Goal: Task Accomplishment & Management: Manage account settings

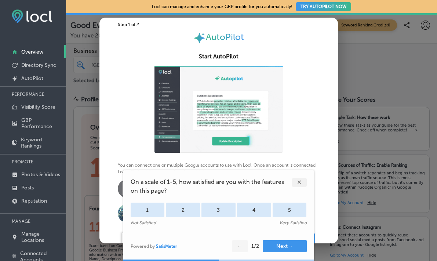
click at [298, 182] on div "✕" at bounding box center [299, 183] width 15 height 10
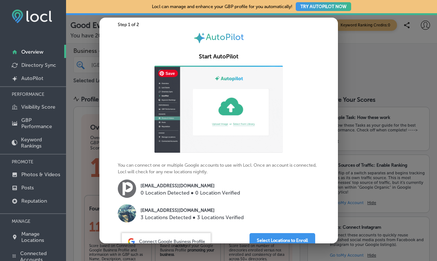
scroll to position [31, 0]
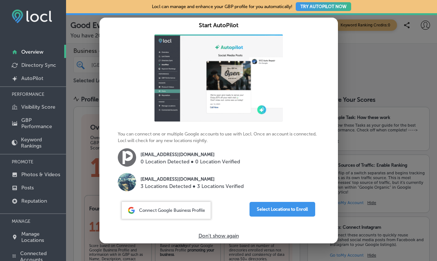
click at [377, 80] on div at bounding box center [218, 130] width 437 height 261
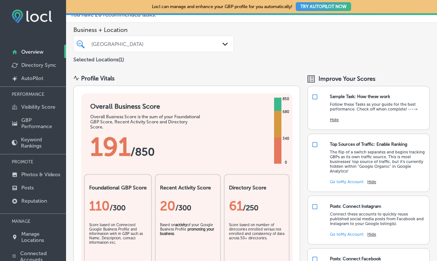
scroll to position [0, 0]
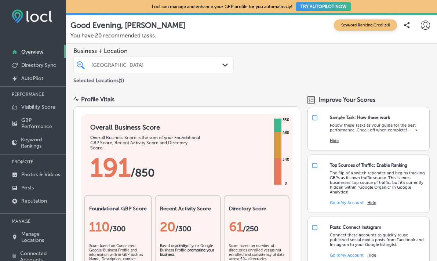
click at [137, 64] on div "[GEOGRAPHIC_DATA]" at bounding box center [157, 65] width 132 height 6
click at [187, 49] on span "Business + Location" at bounding box center [153, 50] width 160 height 7
click at [43, 65] on p "Directory Sync" at bounding box center [38, 65] width 35 height 6
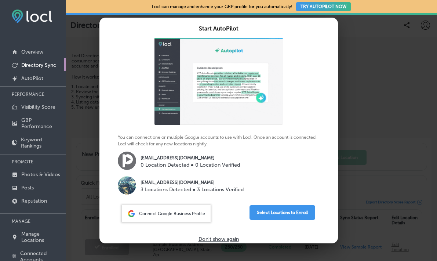
scroll to position [31, 0]
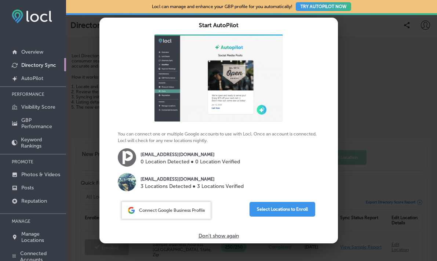
click at [172, 213] on span "Connect Google Business Profile" at bounding box center [172, 210] width 66 height 5
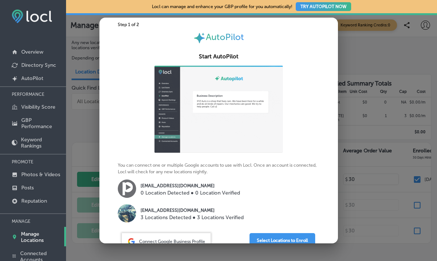
click at [180, 214] on p "3 Locations Detected ● 3 Locations Verified" at bounding box center [192, 218] width 103 height 8
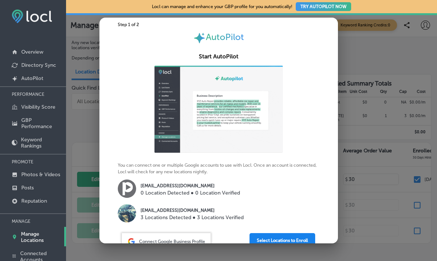
click at [268, 233] on button "Select Locations to Enroll" at bounding box center [282, 240] width 66 height 15
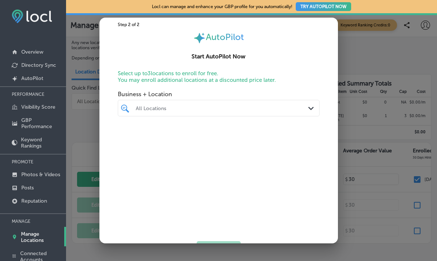
click at [153, 109] on div "All Locations" at bounding box center [222, 108] width 173 height 6
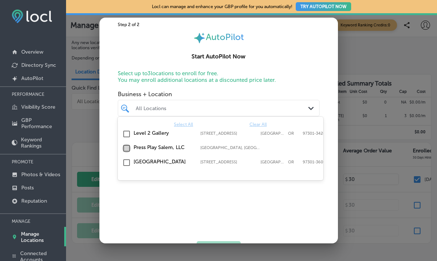
click at [125, 148] on input "checkbox" at bounding box center [126, 148] width 9 height 9
click at [293, 61] on div "Start AutoPilot Now" at bounding box center [218, 52] width 238 height 17
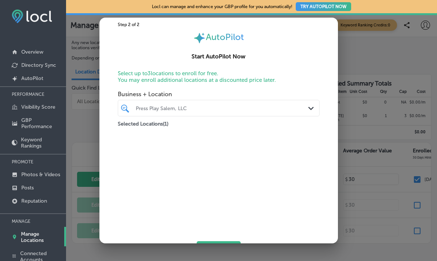
scroll to position [26, 0]
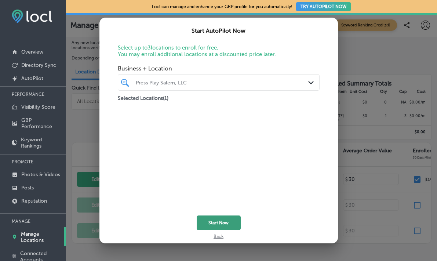
click at [222, 220] on button "Start Now" at bounding box center [219, 222] width 44 height 15
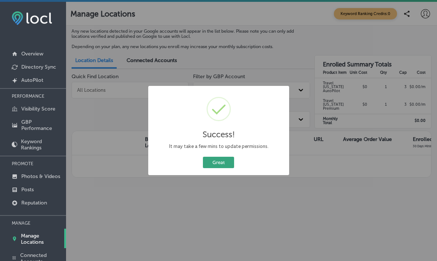
click at [217, 161] on button "Great" at bounding box center [218, 162] width 31 height 11
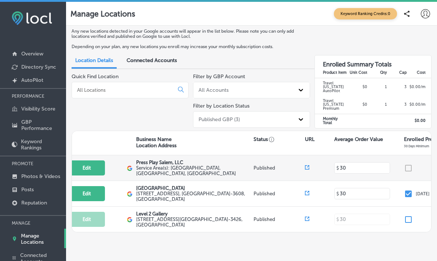
scroll to position [0, 14]
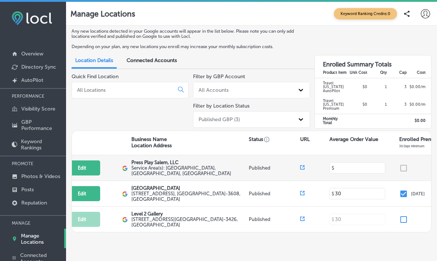
click at [338, 168] on input at bounding box center [357, 167] width 46 height 7
click at [346, 164] on input at bounding box center [357, 167] width 46 height 7
type input "0"
click at [403, 166] on body "iconmonstr-menu-thin copy Created with Sketch. Overview Directory Sync Created …" at bounding box center [218, 131] width 437 height 263
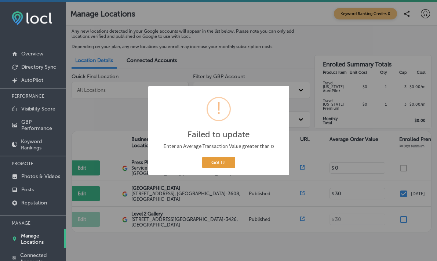
click at [223, 165] on button "Got It!" at bounding box center [218, 162] width 33 height 11
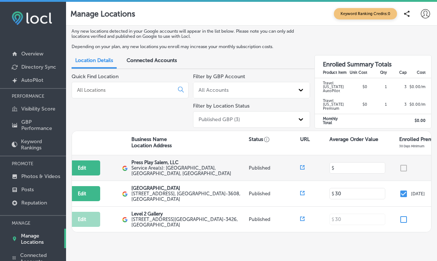
click at [347, 170] on input at bounding box center [357, 167] width 46 height 7
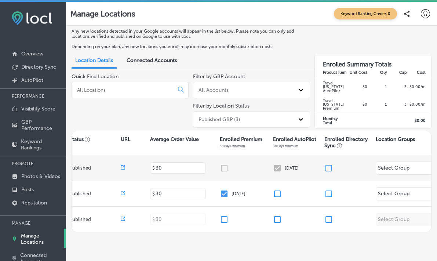
scroll to position [0, 199]
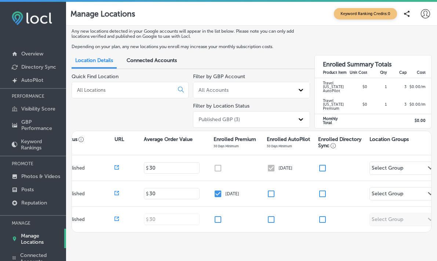
type input "30"
